Goal: Task Accomplishment & Management: Manage account settings

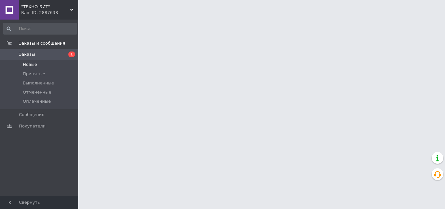
click at [48, 66] on li "Новые" at bounding box center [40, 64] width 80 height 9
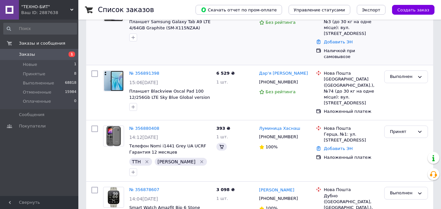
scroll to position [65, 0]
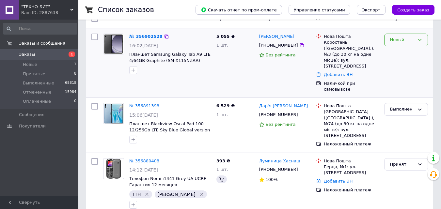
click at [405, 43] on div "Новый" at bounding box center [406, 40] width 44 height 13
click at [400, 66] on li "Выполнен" at bounding box center [405, 65] width 43 height 12
click at [406, 43] on div "Новый" at bounding box center [406, 40] width 44 height 13
click at [405, 63] on li "Выполнен" at bounding box center [405, 65] width 43 height 12
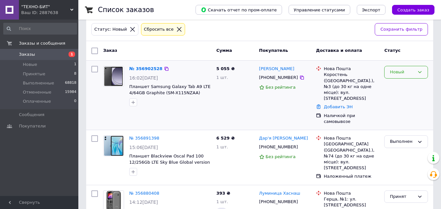
scroll to position [33, 0]
click at [407, 71] on div "Новый" at bounding box center [401, 72] width 25 height 7
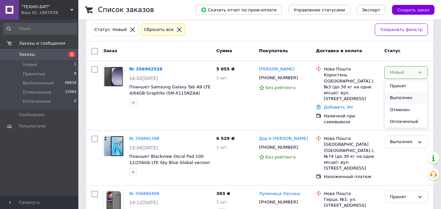
click at [403, 97] on li "Выполнен" at bounding box center [405, 98] width 43 height 12
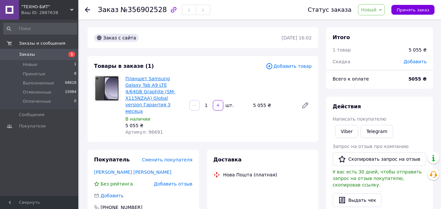
click at [152, 87] on link "Планшет Samsung Galaxy Tab А9 LTE 4/64GB Graphite (SM-X115NZAA) Global version …" at bounding box center [150, 95] width 50 height 38
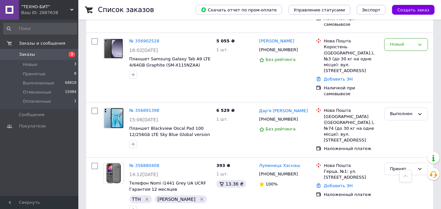
scroll to position [228, 0]
click at [411, 41] on div "Новый" at bounding box center [401, 44] width 25 height 7
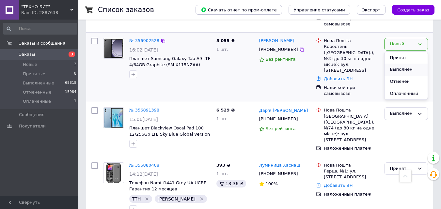
click at [407, 64] on li "Выполнен" at bounding box center [405, 70] width 43 height 12
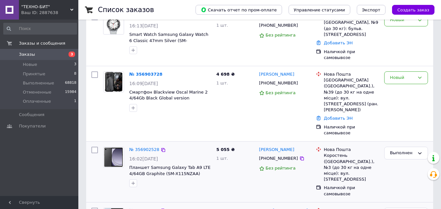
scroll to position [130, 0]
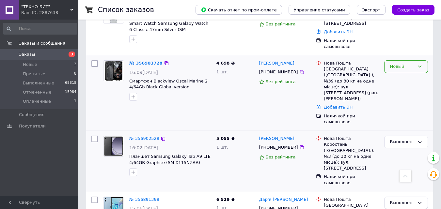
click at [422, 60] on div "Новый" at bounding box center [406, 66] width 44 height 13
click at [407, 86] on li "Выполнен" at bounding box center [405, 92] width 43 height 12
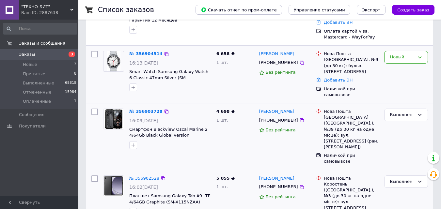
scroll to position [98, 0]
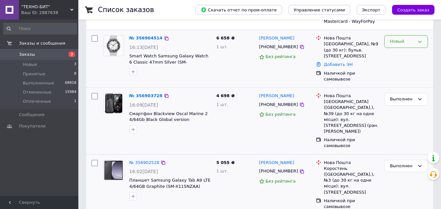
click at [417, 44] on div "Новый" at bounding box center [406, 41] width 44 height 13
click at [408, 65] on li "Выполнен" at bounding box center [405, 67] width 43 height 12
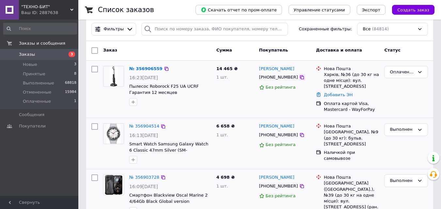
scroll to position [0, 0]
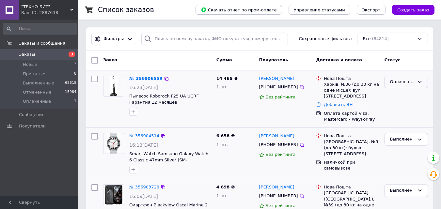
click at [396, 82] on div "Оплаченный" at bounding box center [401, 82] width 25 height 7
click at [400, 93] on li "Принят" at bounding box center [405, 95] width 43 height 12
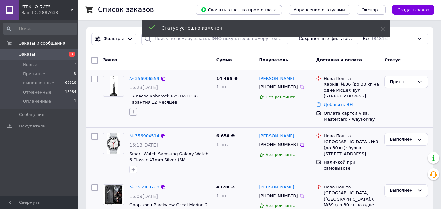
click at [135, 111] on icon "button" at bounding box center [132, 111] width 5 height 5
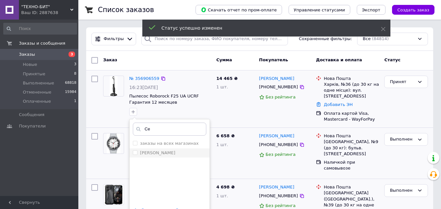
type input "Се"
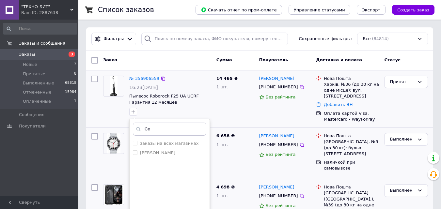
drag, startPoint x: 155, startPoint y: 149, endPoint x: 179, endPoint y: 133, distance: 29.1
click at [155, 149] on li "сергей" at bounding box center [169, 152] width 80 height 9
checkbox input "true"
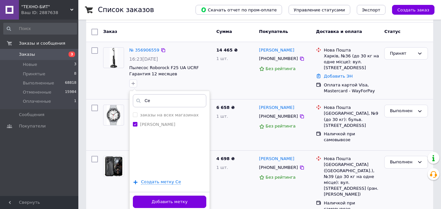
scroll to position [65, 0]
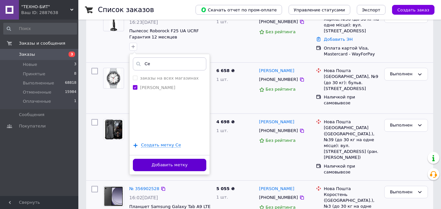
click at [183, 162] on button "Добавить метку" at bounding box center [169, 165] width 73 height 13
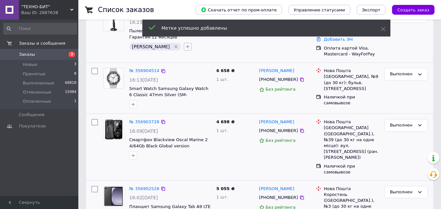
click at [184, 46] on button "button" at bounding box center [188, 47] width 8 height 8
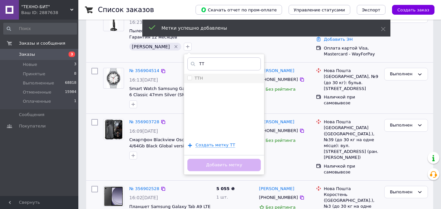
type input "ТТ"
click at [187, 81] on div "ТТН" at bounding box center [223, 78] width 73 height 6
checkbox input "true"
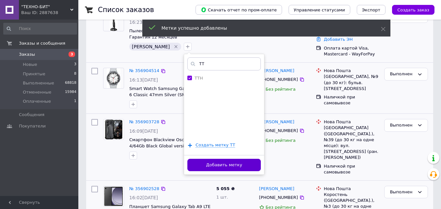
click at [210, 166] on button "Добавить метку" at bounding box center [223, 165] width 73 height 13
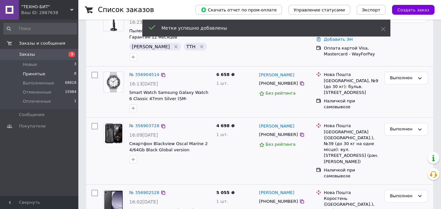
click at [55, 73] on li "Принятые 8" at bounding box center [40, 73] width 80 height 9
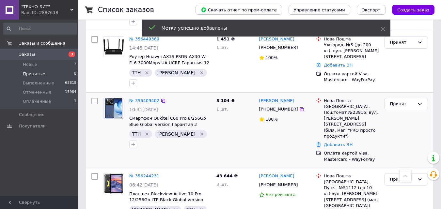
scroll to position [402, 0]
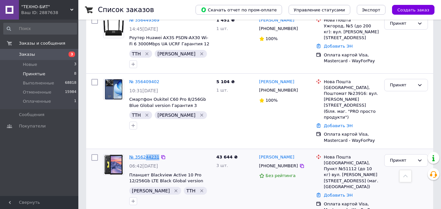
drag, startPoint x: 186, startPoint y: 88, endPoint x: 144, endPoint y: 90, distance: 42.1
click at [143, 154] on div "№ 356244231" at bounding box center [169, 158] width 83 height 8
copy div "44231"
click at [337, 193] on link "Добавить ЭН" at bounding box center [338, 195] width 29 height 5
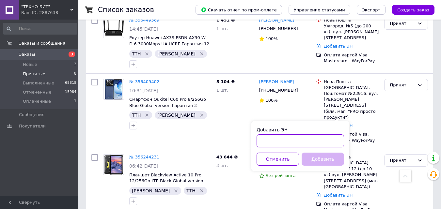
drag, startPoint x: 277, startPoint y: 138, endPoint x: 279, endPoint y: 142, distance: 4.8
click at [277, 138] on input "Добавить ЭН" at bounding box center [299, 140] width 87 height 13
paste input "20451222304675"
type input "20451222304675"
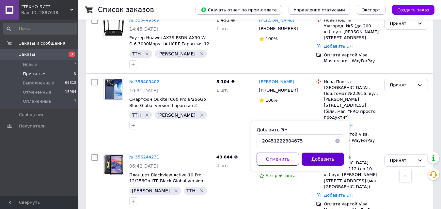
click at [326, 158] on button "Добавить" at bounding box center [322, 159] width 42 height 13
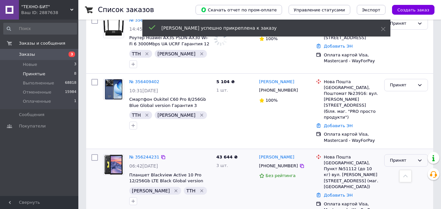
click at [409, 157] on div "Принят" at bounding box center [401, 160] width 25 height 7
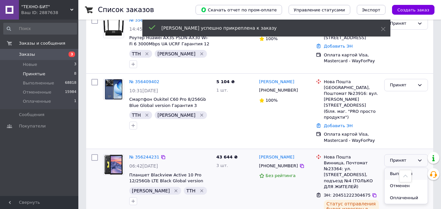
click at [408, 168] on li "Выполнен" at bounding box center [405, 174] width 43 height 12
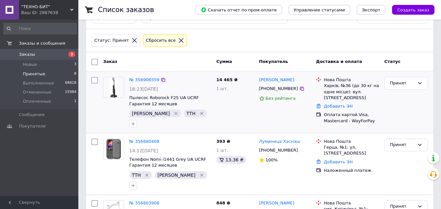
scroll to position [0, 0]
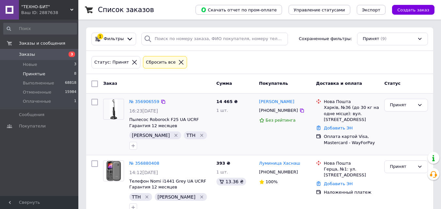
click at [69, 11] on div "Ваш ID: 2887638" at bounding box center [49, 13] width 57 height 6
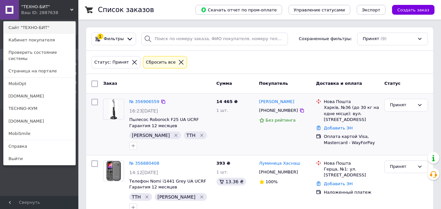
click at [58, 29] on link "Сайт "ТЕХНО-БИТ"" at bounding box center [40, 28] width 72 height 12
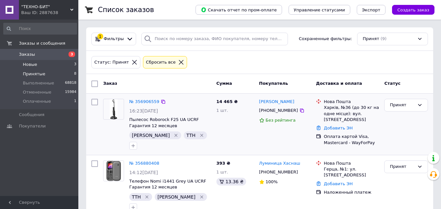
click at [47, 63] on li "Новые 3" at bounding box center [40, 64] width 80 height 9
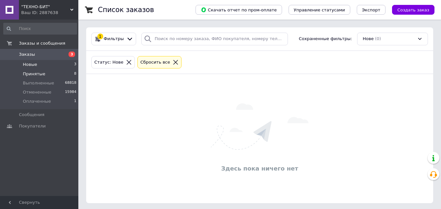
click at [49, 74] on li "Принятые 8" at bounding box center [40, 73] width 80 height 9
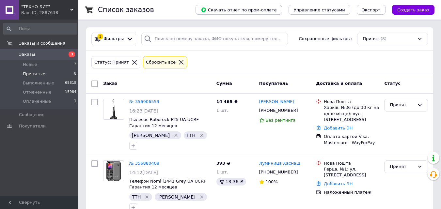
click at [75, 2] on div ""ТЕХНО-БИТ" Ваш ID: 2887638" at bounding box center [48, 10] width 59 height 20
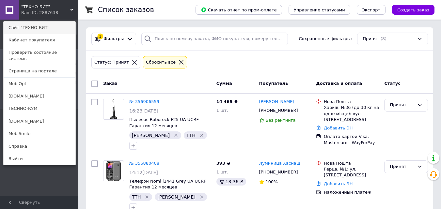
click at [46, 24] on link "Сайт "ТЕХНО-БИТ"" at bounding box center [40, 28] width 72 height 12
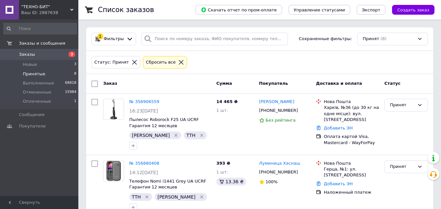
click at [53, 11] on div "Ваш ID: 2887638" at bounding box center [49, 13] width 57 height 6
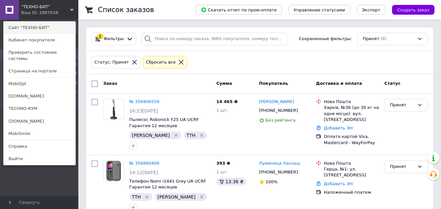
click at [44, 29] on link "Сайт "ТЕХНО-БИТ"" at bounding box center [40, 28] width 72 height 12
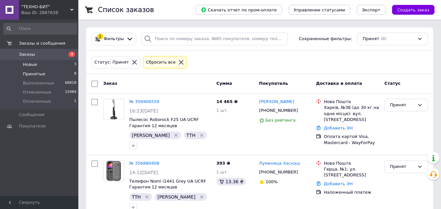
click at [52, 67] on li "Новые 3" at bounding box center [40, 64] width 80 height 9
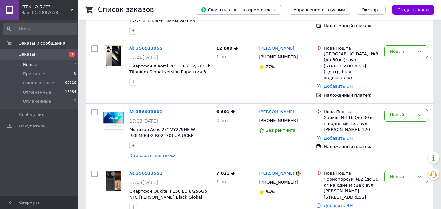
scroll to position [108, 0]
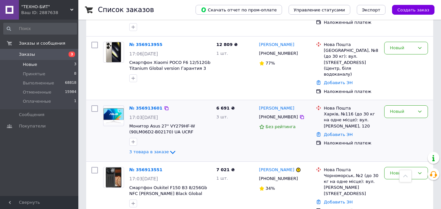
click at [319, 146] on div "Нова Пошта Харків, №116 (до 30 кг на одне місце): вул. Павлова Академіка, 120 Д…" at bounding box center [347, 131] width 68 height 56
click at [400, 167] on div "Новый" at bounding box center [406, 173] width 44 height 13
click at [391, 205] on li "Отменен" at bounding box center [405, 211] width 43 height 12
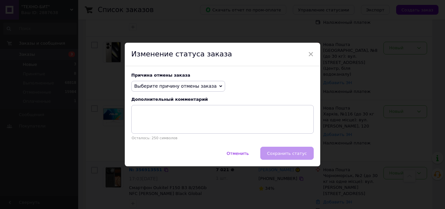
click at [199, 81] on span "Выберите причину отмены заказа" at bounding box center [178, 86] width 94 height 11
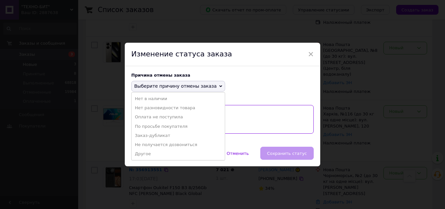
click at [249, 127] on textarea at bounding box center [222, 119] width 183 height 29
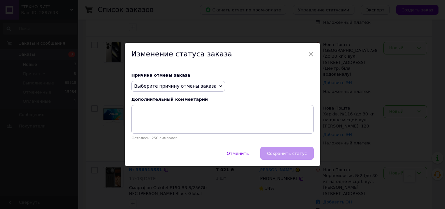
click at [201, 88] on span "Выберите причину отмены заказа" at bounding box center [175, 85] width 83 height 5
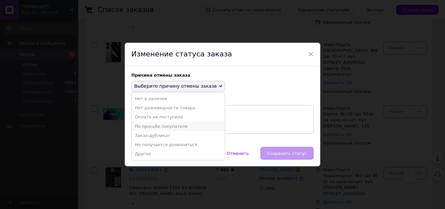
click at [173, 127] on li "По просьбе покупателя" at bounding box center [178, 126] width 93 height 9
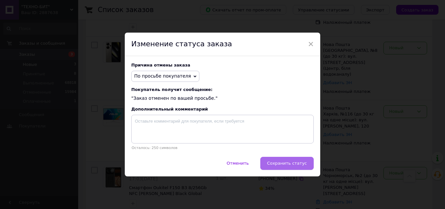
click at [294, 162] on span "Сохранить статус" at bounding box center [287, 163] width 40 height 5
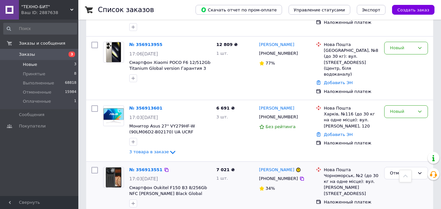
scroll to position [108, 0]
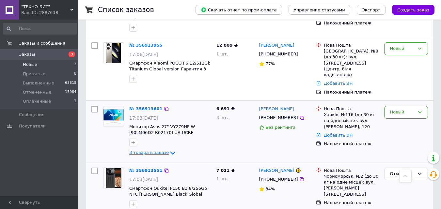
click at [169, 149] on icon at bounding box center [173, 153] width 8 height 8
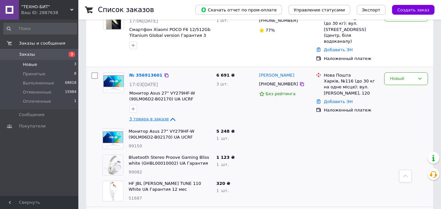
scroll to position [173, 0]
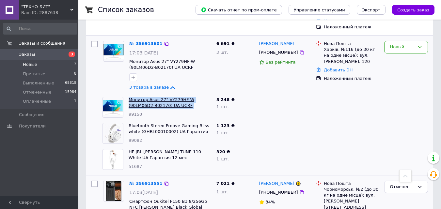
drag, startPoint x: 128, startPoint y: 87, endPoint x: 209, endPoint y: 95, distance: 81.9
click at [209, 95] on div "Монитор Asus 27" VY279HF-W (90LM06D2-B02170) UA UCRF Гарантия 36 месяцев 99150" at bounding box center [170, 107] width 88 height 26
copy link "Монитор Asus 27" VY279HF-W (90LM06D2-B02170) UA UCRF Гарантия 36"
drag, startPoint x: 217, startPoint y: 89, endPoint x: 228, endPoint y: 88, distance: 10.8
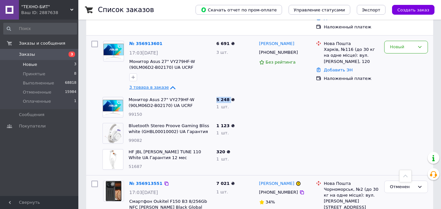
click at [228, 97] on span "5 248 ₴" at bounding box center [225, 99] width 18 height 5
copy span "5 248"
drag, startPoint x: 203, startPoint y: 119, endPoint x: 129, endPoint y: 115, distance: 73.8
click at [129, 123] on span "Bluetooth Stereo Proove Gaming Bliss white (GHBL00010002) UA Гарантия 12 мес" at bounding box center [169, 129] width 83 height 12
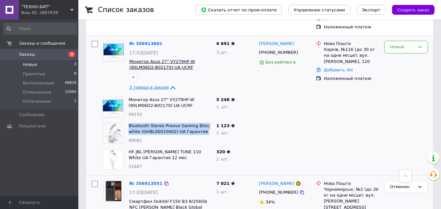
copy link "Bluetooth Stereo Proove Gaming Bliss white (GHBL00010002) UA Гарантия 12 мес"
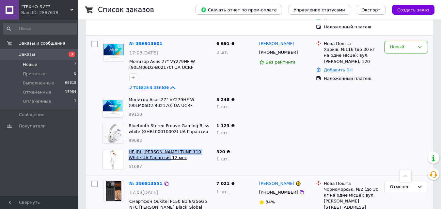
drag, startPoint x: 169, startPoint y: 149, endPoint x: 130, endPoint y: 141, distance: 39.6
click at [130, 149] on span "HF JBL Harman TUNE 110 White UA Гарантия 12 мес" at bounding box center [169, 155] width 83 height 12
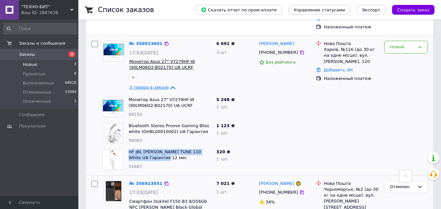
copy link "HF JBL Harman TUNE 110 White UA Гарантия 12 мес"
click at [391, 44] on div "Новый" at bounding box center [401, 47] width 25 height 7
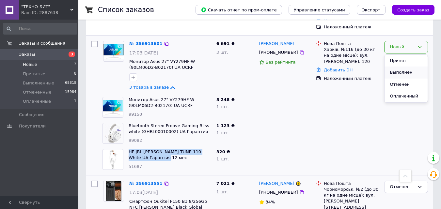
click at [397, 67] on li "Выполнен" at bounding box center [405, 73] width 43 height 12
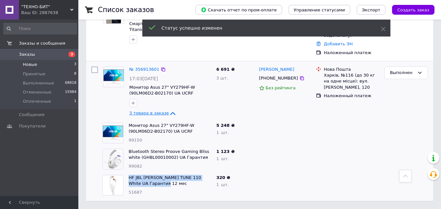
scroll to position [135, 0]
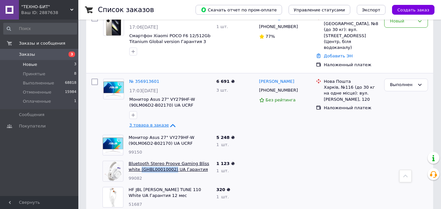
drag, startPoint x: 128, startPoint y: 157, endPoint x: 160, endPoint y: 159, distance: 32.7
click at [160, 159] on div "Bluetooth Stereo Proove Gaming Bliss white (GHBL00010002) UA Гарантия 12 мес 99…" at bounding box center [170, 171] width 88 height 26
copy link "(GHBL00010002)"
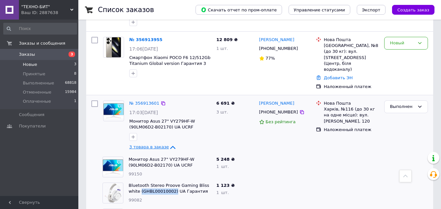
scroll to position [102, 0]
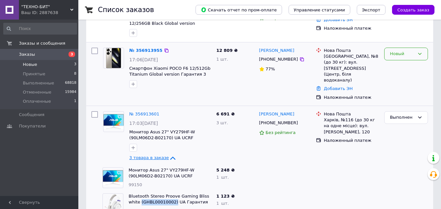
click at [405, 54] on div "Новый" at bounding box center [401, 54] width 25 height 7
click at [402, 66] on li "Принят" at bounding box center [405, 68] width 43 height 12
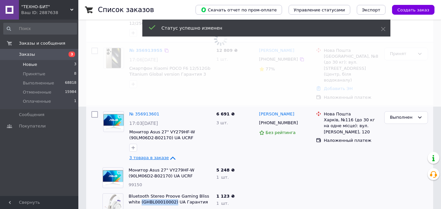
scroll to position [47, 0]
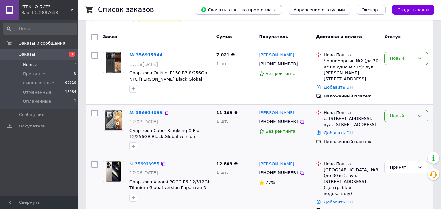
click at [418, 113] on div "Новый" at bounding box center [406, 116] width 44 height 13
click at [402, 186] on div "Принят" at bounding box center [405, 187] width 49 height 58
click at [404, 164] on div "Принят" at bounding box center [401, 167] width 25 height 7
click at [400, 177] on li "Выполнен" at bounding box center [405, 181] width 43 height 12
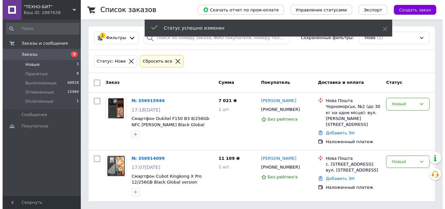
scroll to position [0, 0]
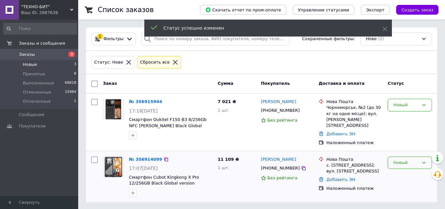
click at [403, 159] on div "Новый" at bounding box center [406, 162] width 25 height 7
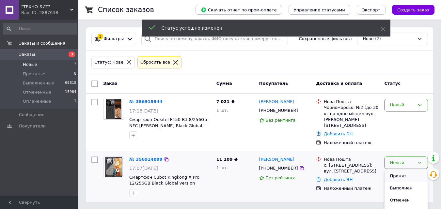
click at [401, 170] on li "Принят" at bounding box center [405, 176] width 43 height 12
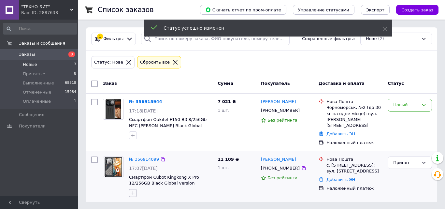
click at [133, 191] on icon "button" at bounding box center [133, 193] width 4 height 4
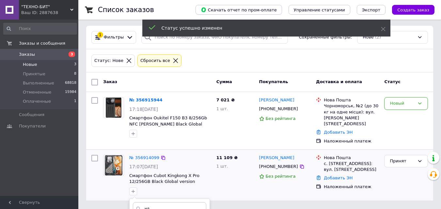
scroll to position [92, 0]
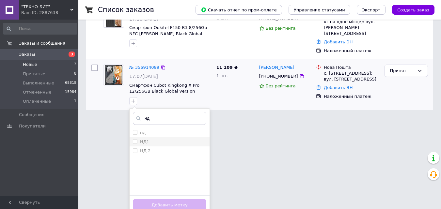
type input "нд"
click at [159, 139] on div "НД1" at bounding box center [169, 142] width 73 height 6
checkbox input "true"
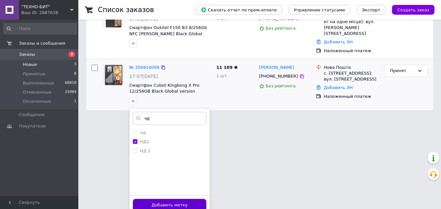
click at [179, 199] on button "Добавить метку" at bounding box center [169, 205] width 73 height 13
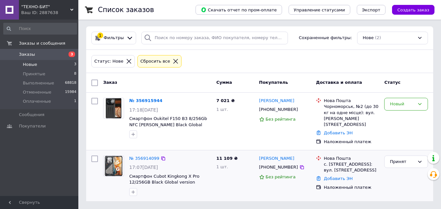
scroll to position [0, 0]
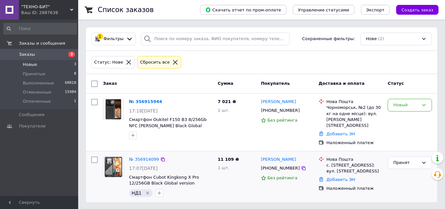
click at [76, 12] on div "Ваш ID: 2887638" at bounding box center [49, 13] width 57 height 6
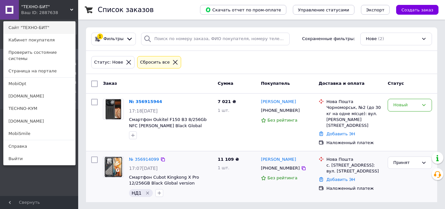
click at [52, 27] on link "Сайт "ТЕХНО-БИТ"" at bounding box center [40, 28] width 72 height 12
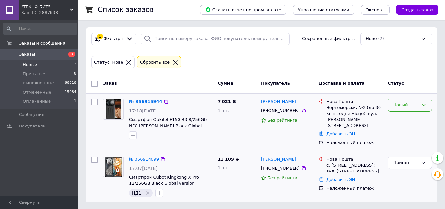
click at [398, 106] on div "Новый" at bounding box center [406, 105] width 25 height 7
click at [404, 119] on li "Принят" at bounding box center [410, 119] width 44 height 12
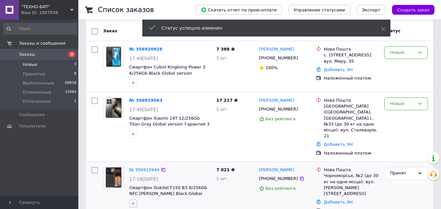
click at [135, 201] on icon "button" at bounding box center [132, 203] width 5 height 5
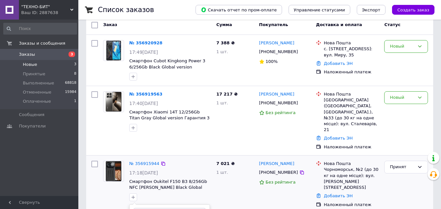
scroll to position [149, 0]
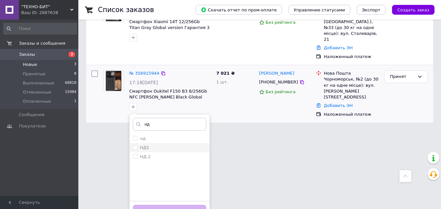
type input "нд"
click at [154, 145] on div "НД1" at bounding box center [169, 148] width 73 height 6
checkbox input "true"
click at [192, 205] on button "Добавить метку" at bounding box center [169, 211] width 73 height 13
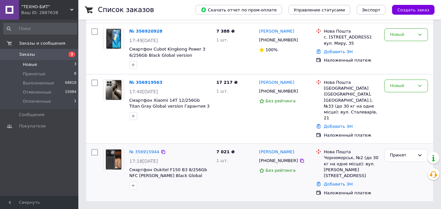
scroll to position [53, 0]
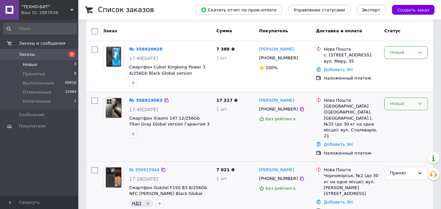
click at [400, 102] on div "Новый" at bounding box center [401, 103] width 25 height 7
click at [400, 128] on li "Выполнен" at bounding box center [405, 129] width 43 height 12
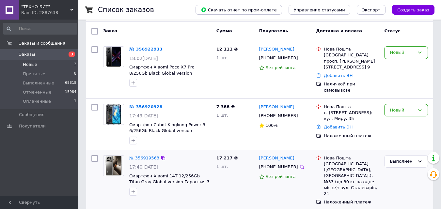
scroll to position [46, 0]
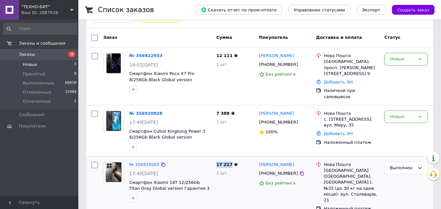
drag, startPoint x: 229, startPoint y: 159, endPoint x: 217, endPoint y: 160, distance: 12.5
click at [217, 162] on span "17 217 ₴" at bounding box center [226, 164] width 21 height 5
copy span "17 217"
click at [395, 113] on div "Новый" at bounding box center [401, 116] width 25 height 7
click at [396, 136] on li "Выполнен" at bounding box center [405, 142] width 43 height 12
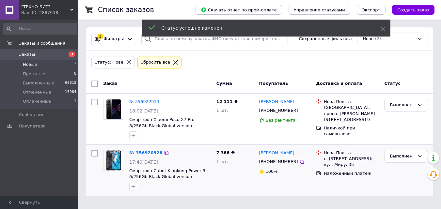
scroll to position [0, 0]
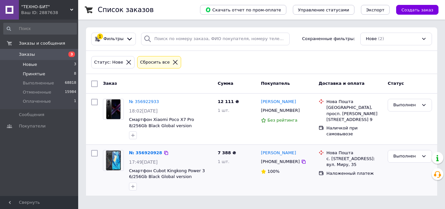
click at [34, 73] on span "Принятые" at bounding box center [34, 74] width 23 height 6
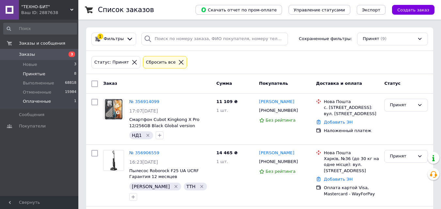
click at [45, 101] on span "Оплаченные" at bounding box center [37, 101] width 28 height 6
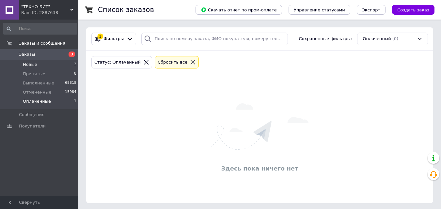
click at [43, 66] on li "Новые 3" at bounding box center [40, 64] width 80 height 9
click at [59, 77] on li "Принятые 8" at bounding box center [40, 73] width 80 height 9
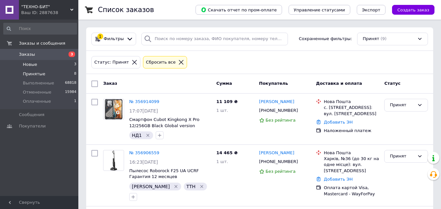
click at [54, 67] on li "Новые 3" at bounding box center [40, 64] width 80 height 9
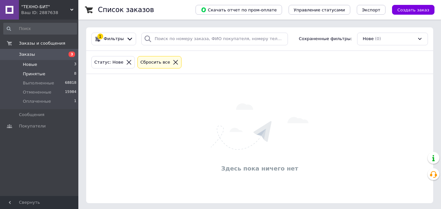
click at [55, 71] on li "Принятые 8" at bounding box center [40, 73] width 80 height 9
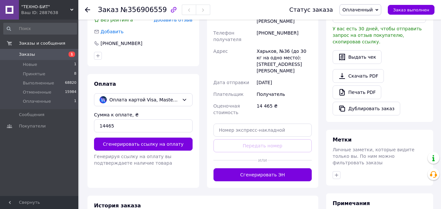
scroll to position [220, 0]
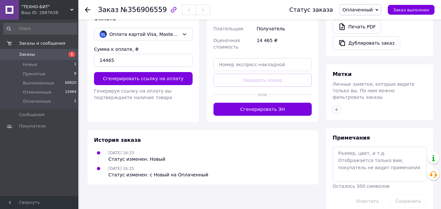
click at [130, 166] on span "[DATE] 16:25" at bounding box center [121, 168] width 26 height 5
drag, startPoint x: 141, startPoint y: 148, endPoint x: 129, endPoint y: 148, distance: 12.1
click at [129, 165] on div "12.08.2025 16:25 Статус изменен: с Новый на Оплаченный" at bounding box center [158, 171] width 105 height 13
copy span "6:25"
click at [153, 9] on span "№356906559" at bounding box center [143, 10] width 46 height 8
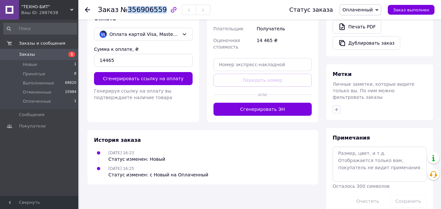
click at [153, 8] on span "№356906559" at bounding box center [143, 10] width 46 height 8
copy span "356906559"
